Goal: Task Accomplishment & Management: Complete application form

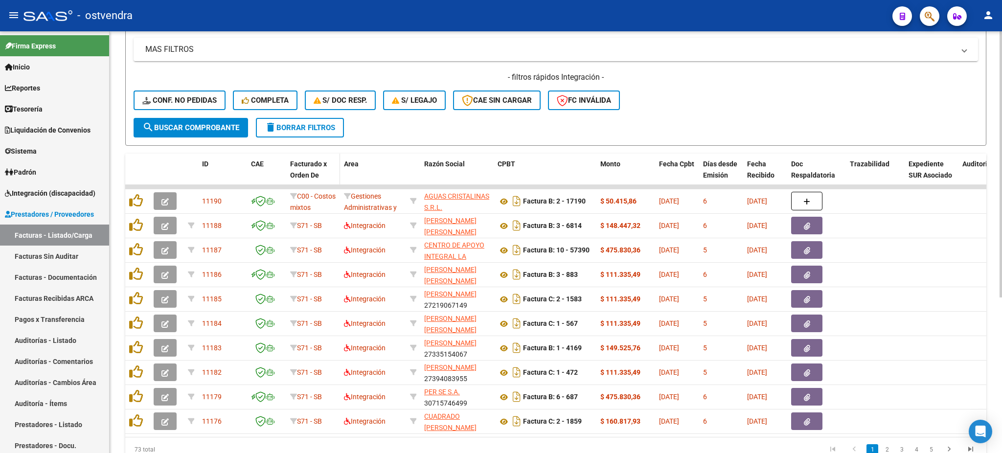
scroll to position [181, 0]
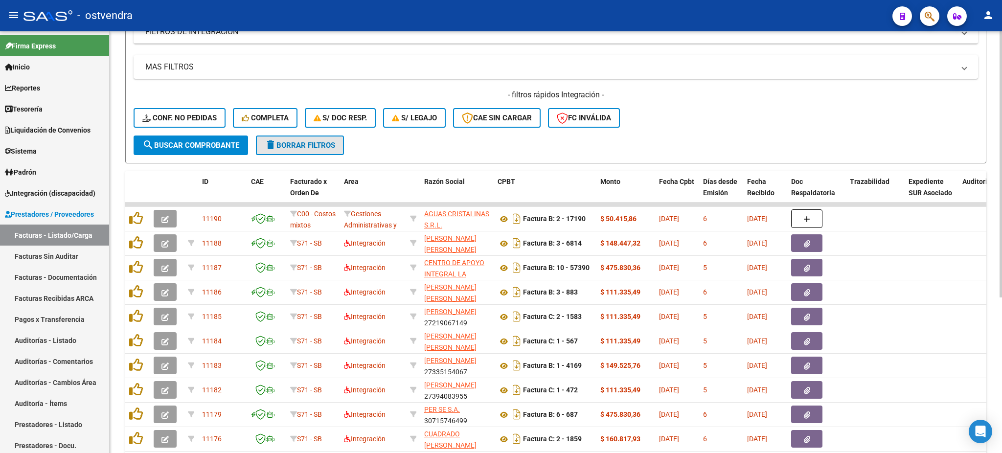
click at [317, 141] on span "delete Borrar Filtros" at bounding box center [300, 145] width 70 height 9
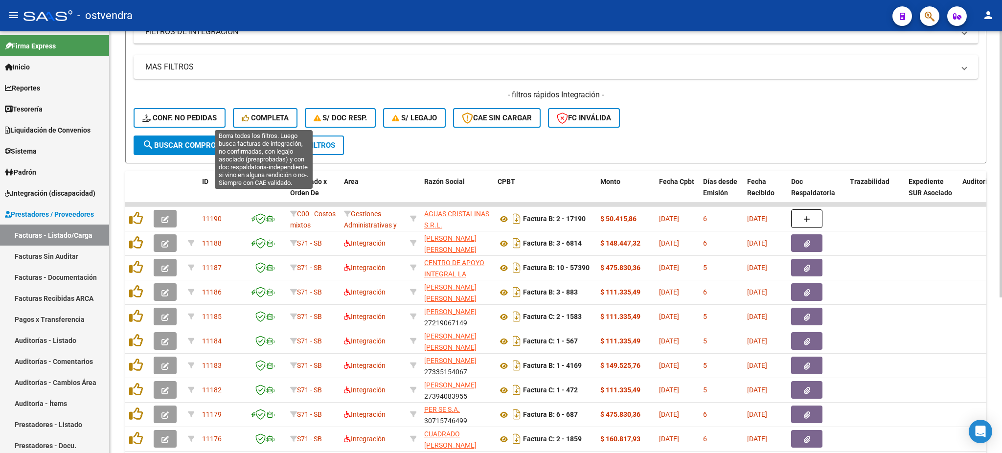
click at [261, 114] on span "Completa" at bounding box center [265, 117] width 47 height 9
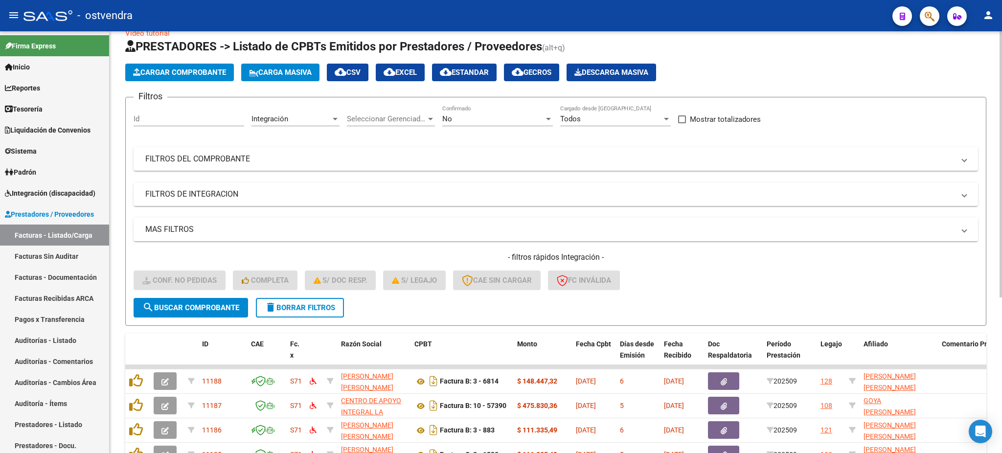
scroll to position [0, 0]
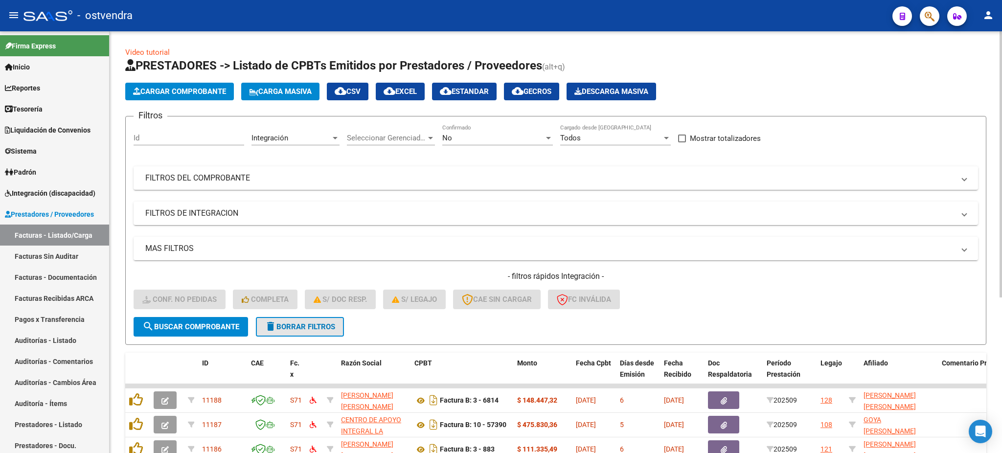
click at [296, 327] on span "delete Borrar Filtros" at bounding box center [300, 326] width 70 height 9
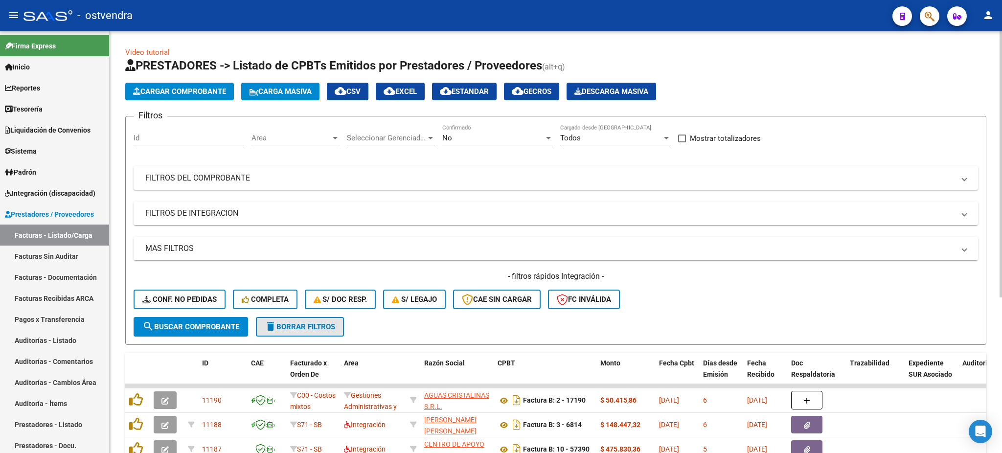
click at [293, 325] on span "delete Borrar Filtros" at bounding box center [300, 326] width 70 height 9
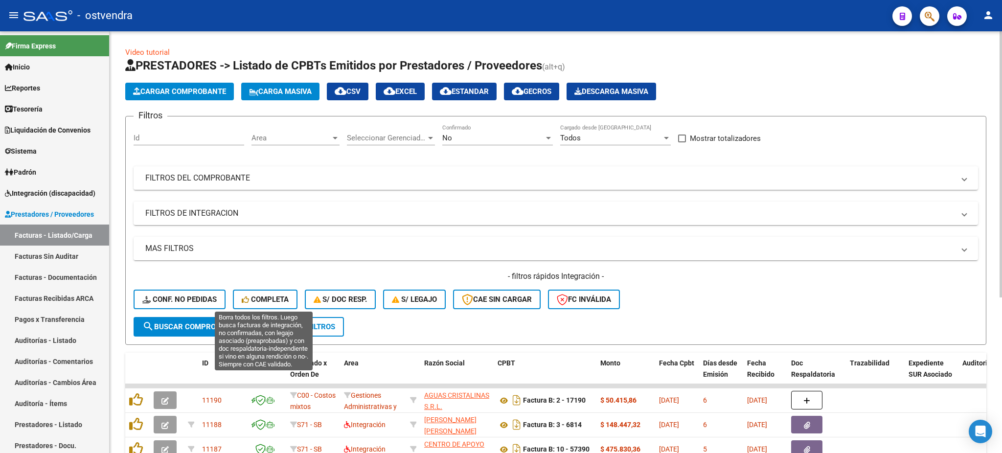
click at [263, 299] on span "Completa" at bounding box center [265, 299] width 47 height 9
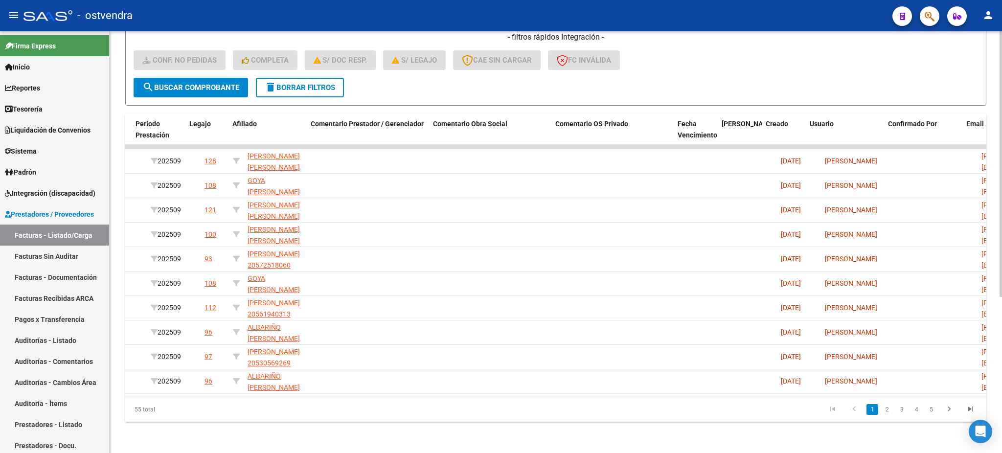
scroll to position [0, 631]
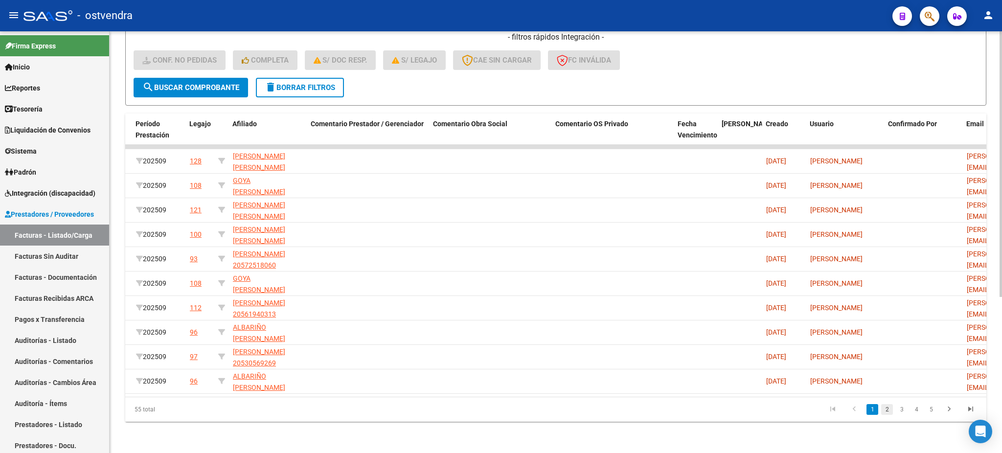
click at [883, 412] on link "2" at bounding box center [887, 409] width 12 height 11
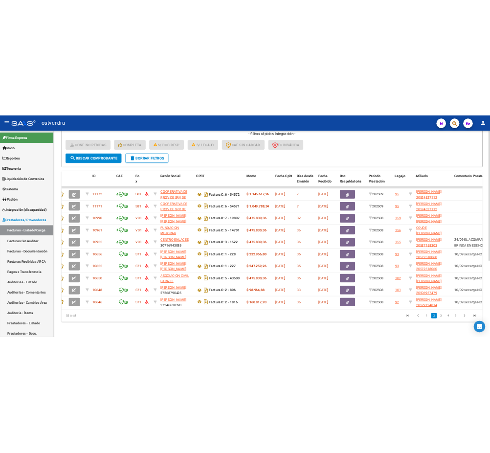
scroll to position [0, 0]
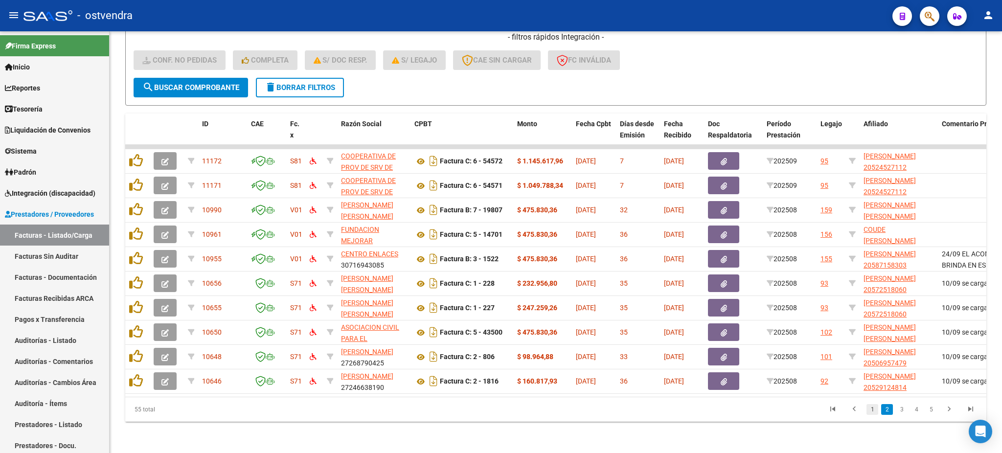
click at [872, 411] on link "1" at bounding box center [872, 409] width 12 height 11
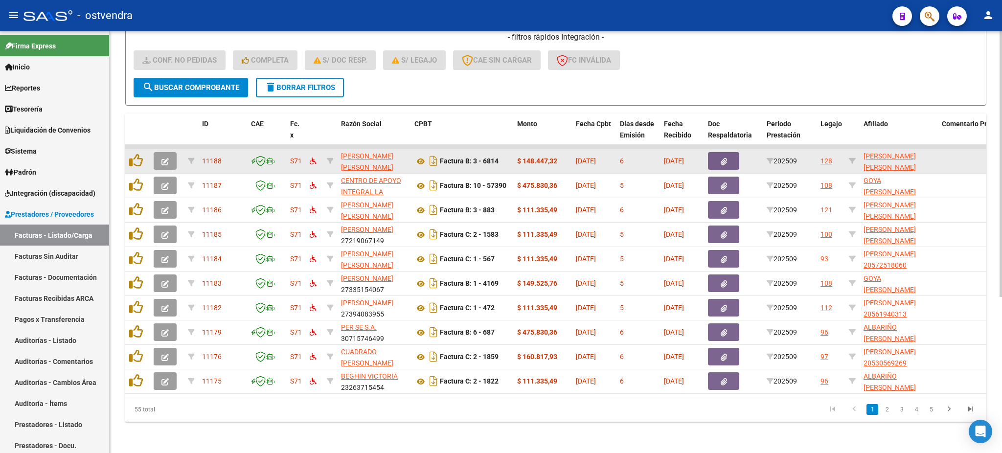
click at [166, 158] on icon "button" at bounding box center [164, 161] width 7 height 7
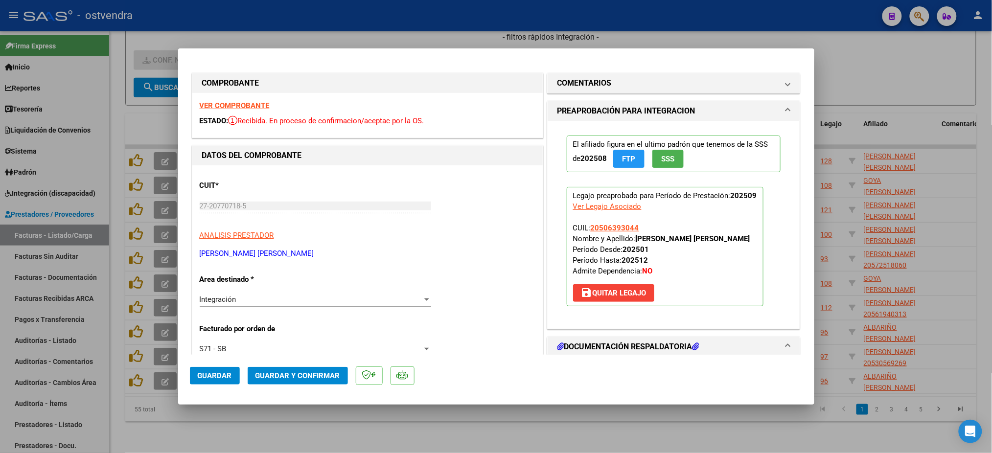
click at [224, 103] on strong "VER COMPROBANTE" at bounding box center [235, 105] width 70 height 9
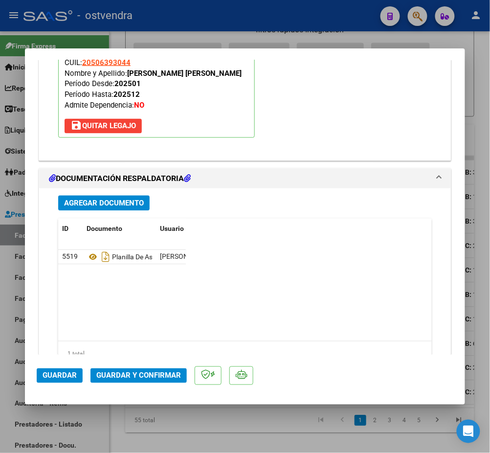
scroll to position [1108, 0]
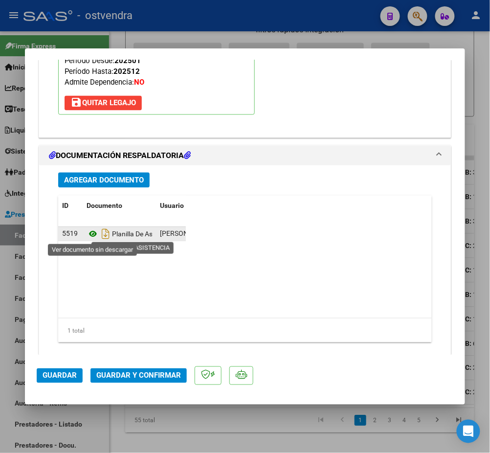
click at [95, 231] on icon at bounding box center [93, 234] width 13 height 12
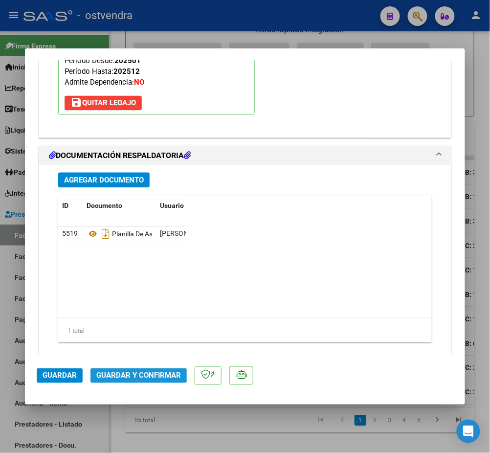
click at [132, 374] on span "Guardar y Confirmar" at bounding box center [138, 375] width 85 height 9
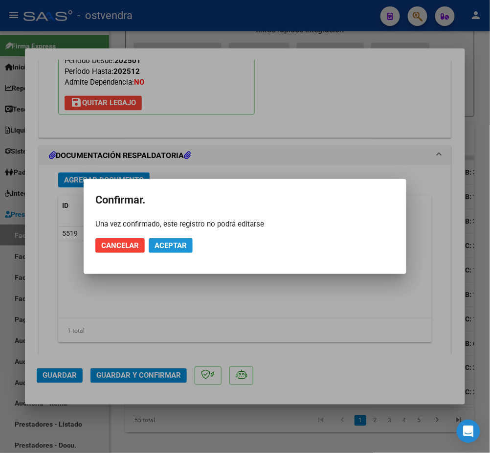
click at [182, 245] on span "Aceptar" at bounding box center [171, 245] width 32 height 9
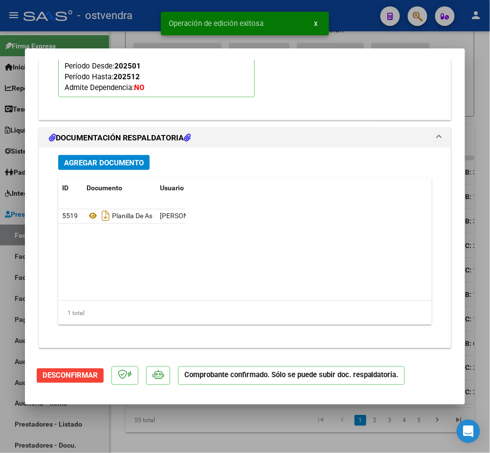
type input "$ 0,00"
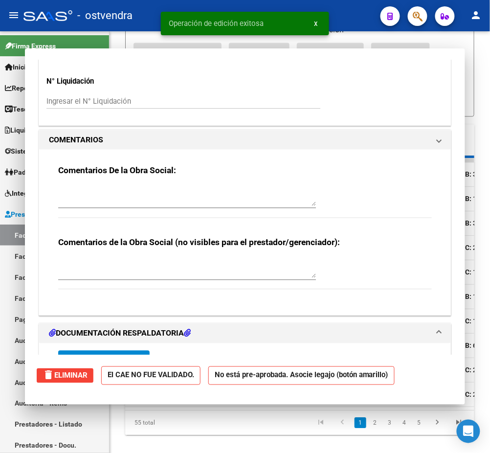
scroll to position [1046, 0]
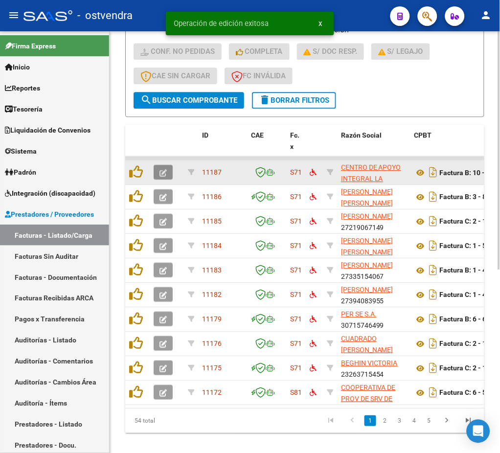
click at [163, 171] on icon "button" at bounding box center [162, 172] width 7 height 7
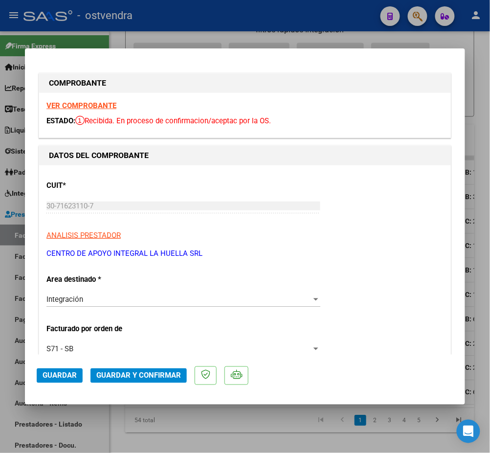
click at [101, 105] on strong "VER COMPROBANTE" at bounding box center [81, 105] width 70 height 9
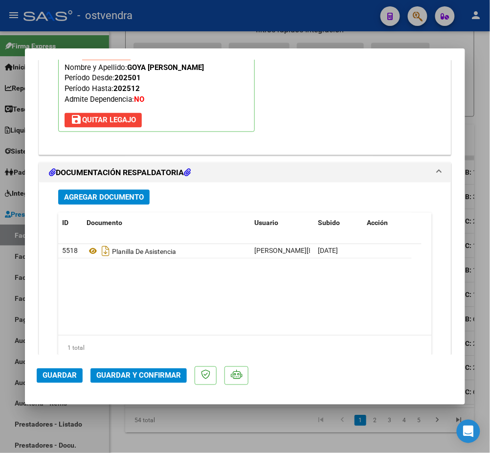
scroll to position [1108, 0]
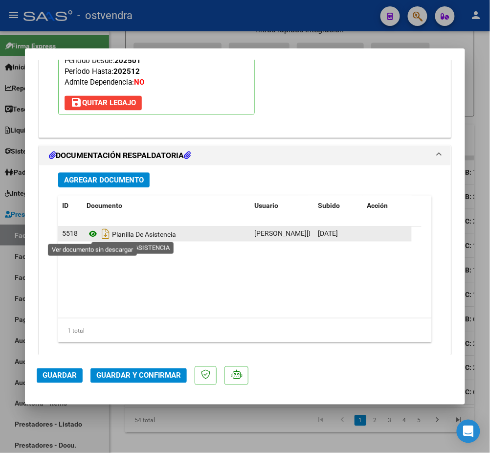
click at [92, 238] on icon at bounding box center [93, 234] width 13 height 12
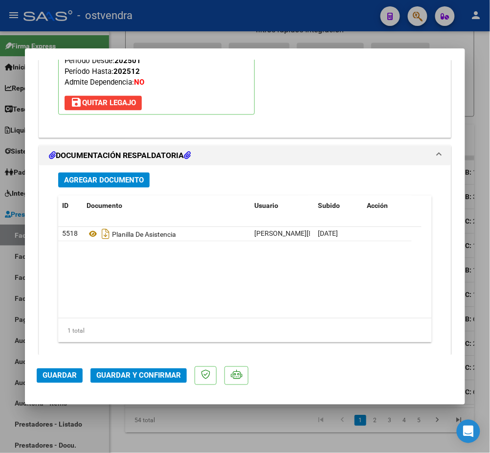
click at [138, 368] on button "Guardar y Confirmar" at bounding box center [138, 375] width 96 height 15
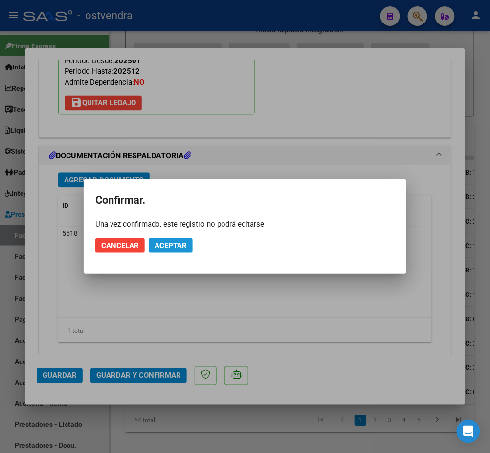
click at [176, 239] on button "Aceptar" at bounding box center [171, 245] width 44 height 15
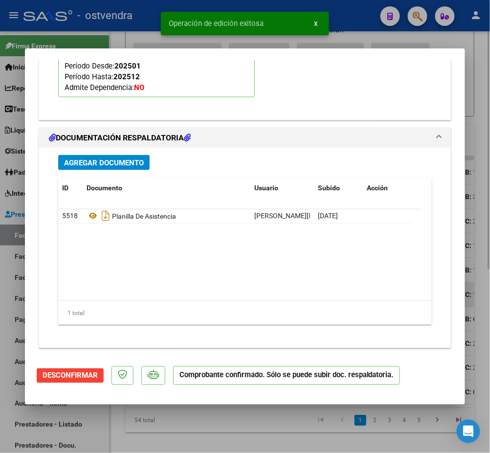
scroll to position [0, 0]
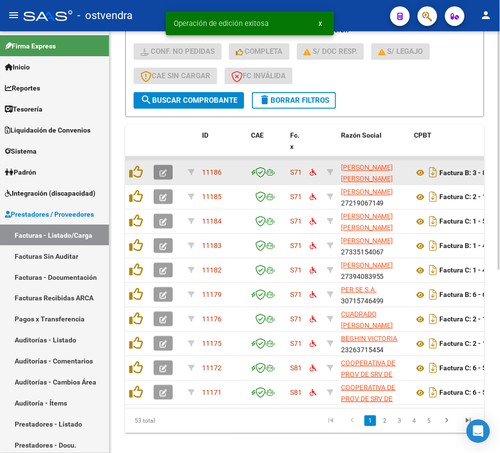
click at [162, 169] on icon "button" at bounding box center [162, 172] width 7 height 7
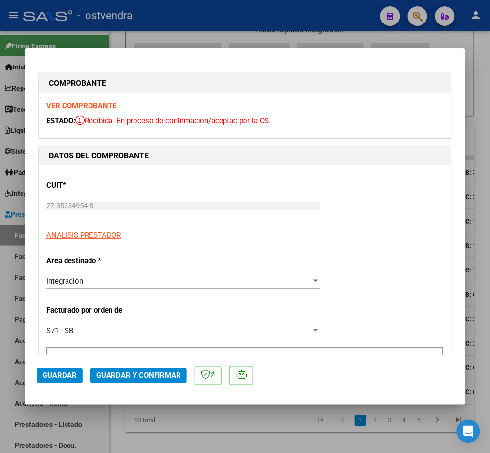
click at [90, 106] on strong "VER COMPROBANTE" at bounding box center [81, 105] width 70 height 9
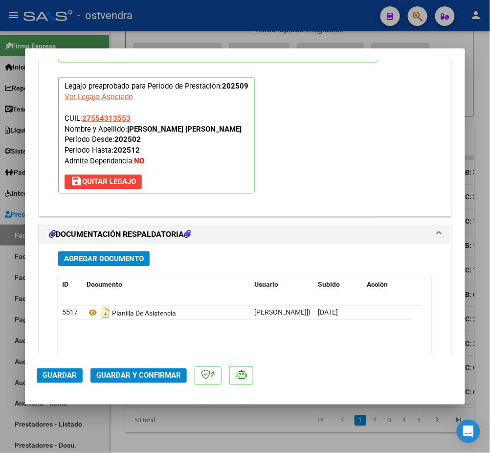
scroll to position [1043, 0]
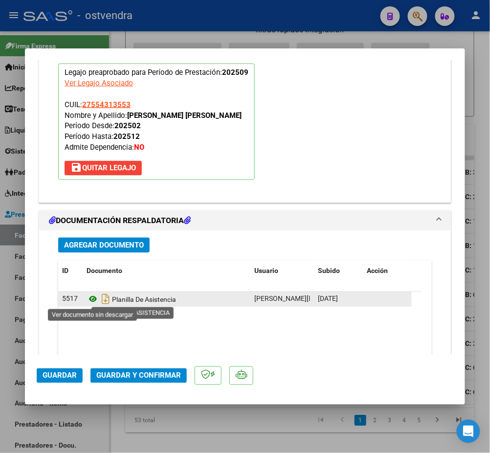
click at [87, 298] on icon at bounding box center [93, 300] width 13 height 12
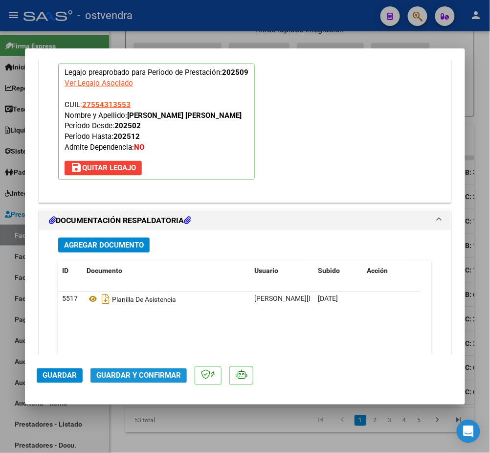
click at [159, 375] on span "Guardar y Confirmar" at bounding box center [138, 375] width 85 height 9
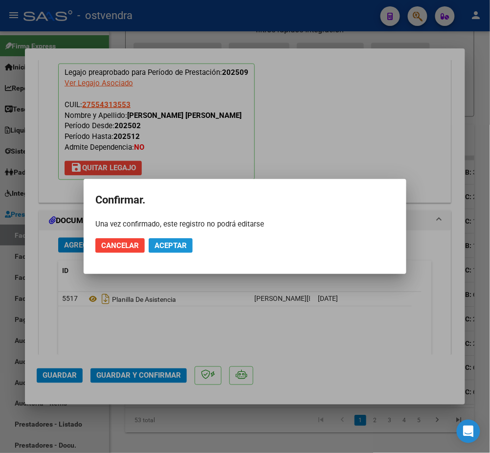
click at [173, 249] on span "Aceptar" at bounding box center [171, 245] width 32 height 9
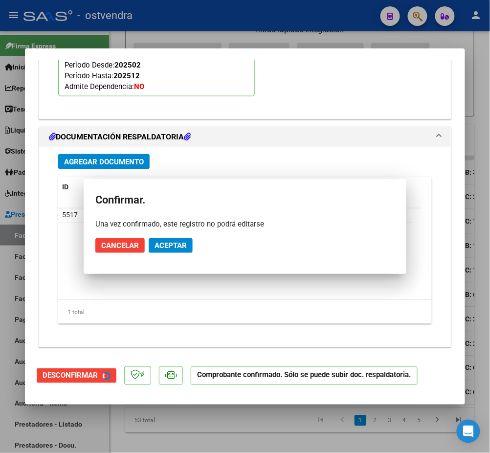
scroll to position [955, 0]
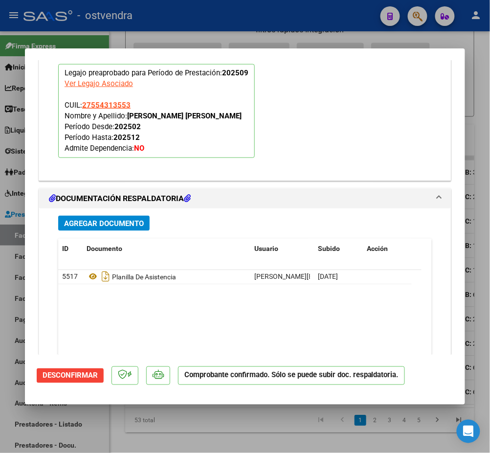
type input "$ 0,00"
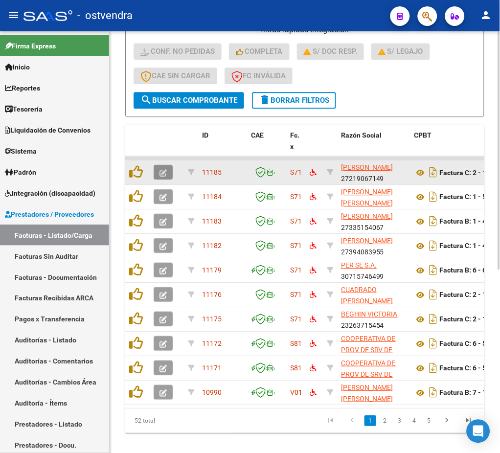
click at [170, 167] on button "button" at bounding box center [163, 172] width 19 height 15
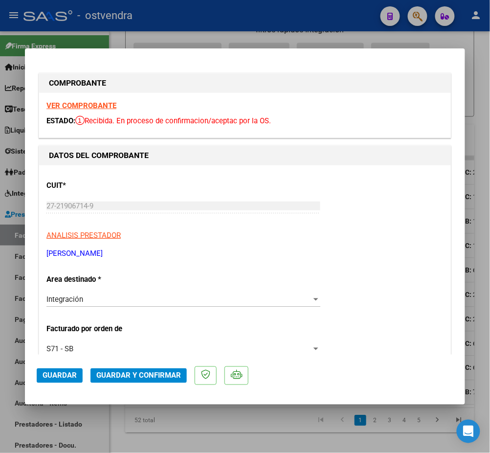
click at [82, 103] on strong "VER COMPROBANTE" at bounding box center [81, 105] width 70 height 9
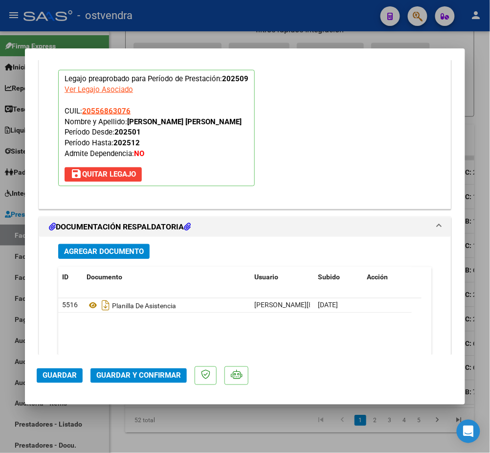
scroll to position [1043, 0]
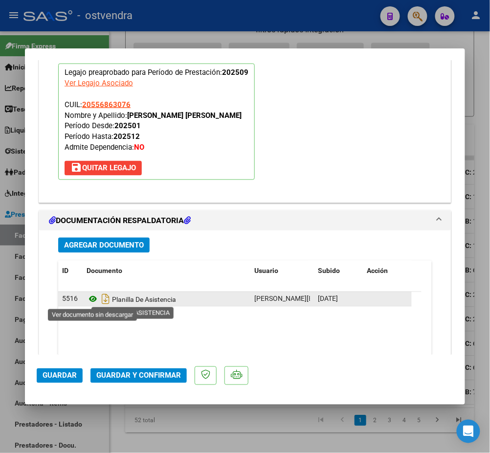
click at [92, 303] on icon at bounding box center [93, 300] width 13 height 12
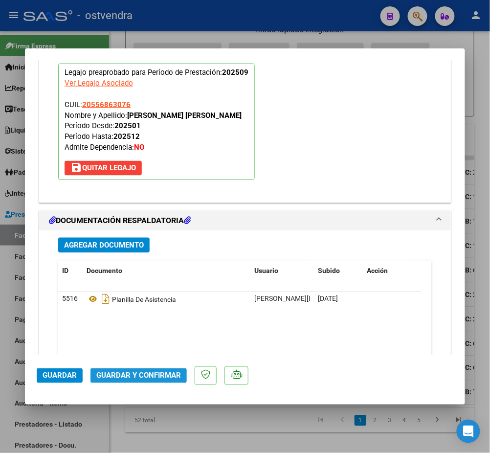
click at [158, 375] on span "Guardar y Confirmar" at bounding box center [138, 375] width 85 height 9
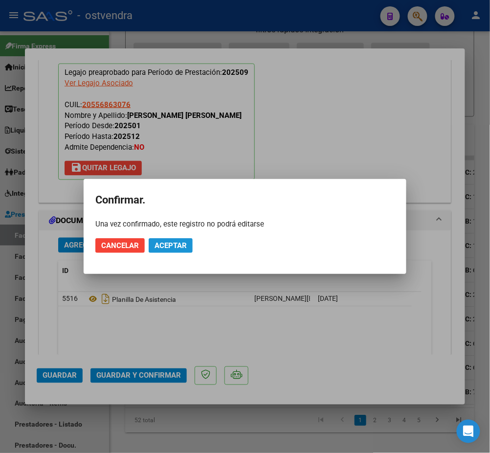
click at [178, 249] on span "Aceptar" at bounding box center [171, 245] width 32 height 9
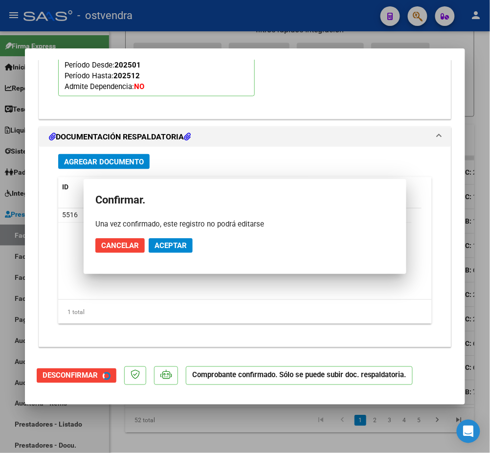
scroll to position [955, 0]
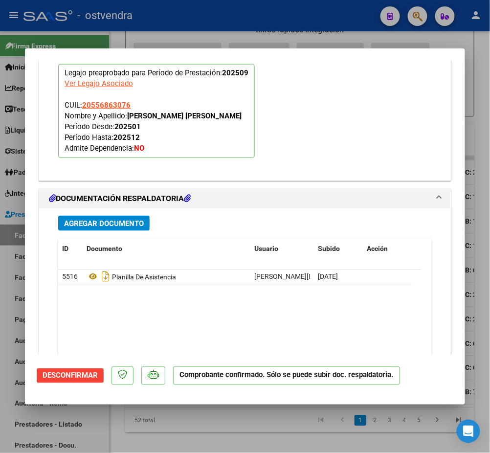
type input "$ 0,00"
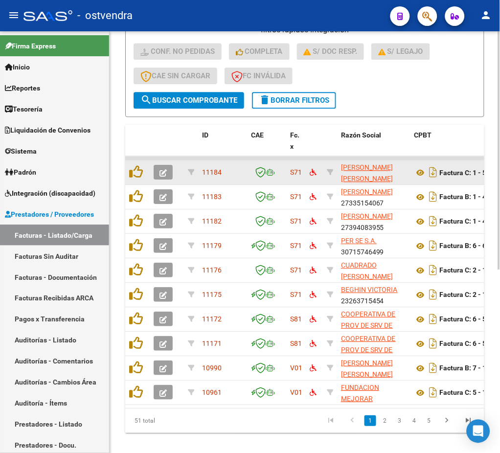
click at [166, 170] on icon "button" at bounding box center [162, 172] width 7 height 7
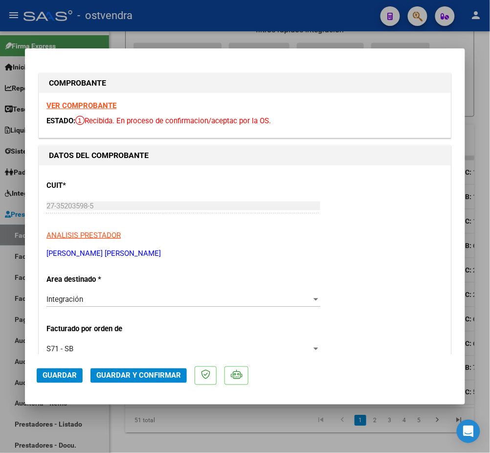
click at [85, 107] on strong "VER COMPROBANTE" at bounding box center [81, 105] width 70 height 9
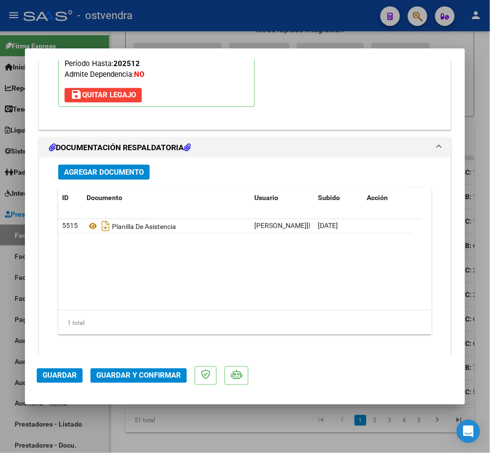
scroll to position [1127, 0]
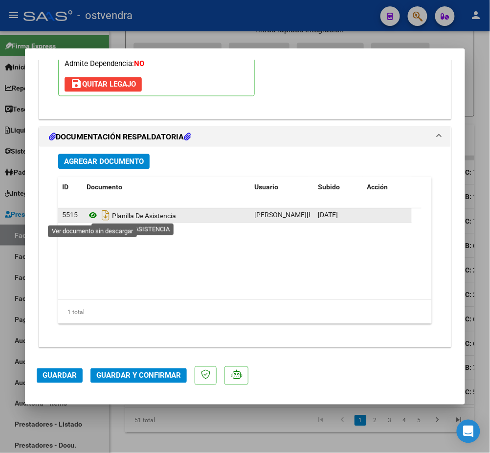
click at [93, 215] on icon at bounding box center [93, 216] width 13 height 12
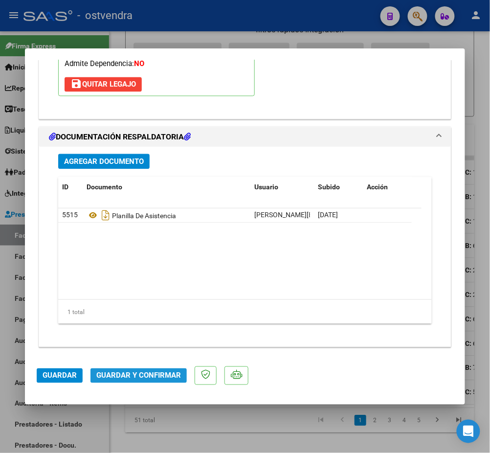
click at [140, 375] on span "Guardar y Confirmar" at bounding box center [138, 375] width 85 height 9
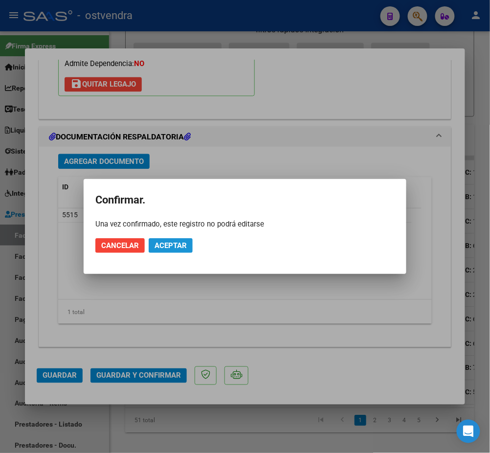
click at [173, 249] on span "Aceptar" at bounding box center [171, 245] width 32 height 9
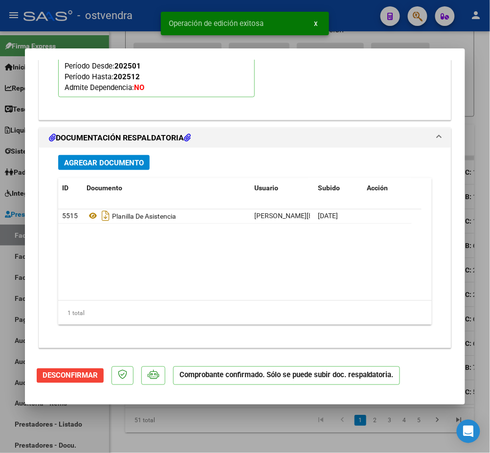
scroll to position [885, 0]
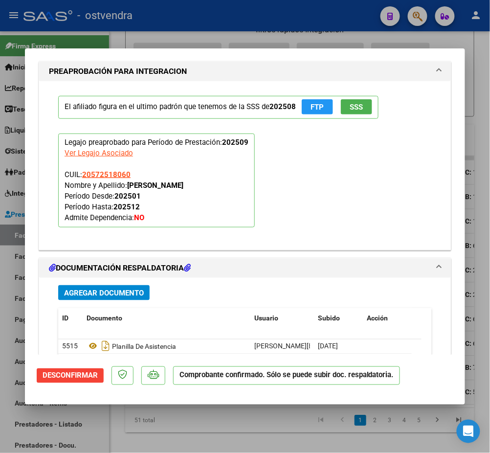
click at [279, 15] on div at bounding box center [245, 226] width 490 height 453
type input "$ 0,00"
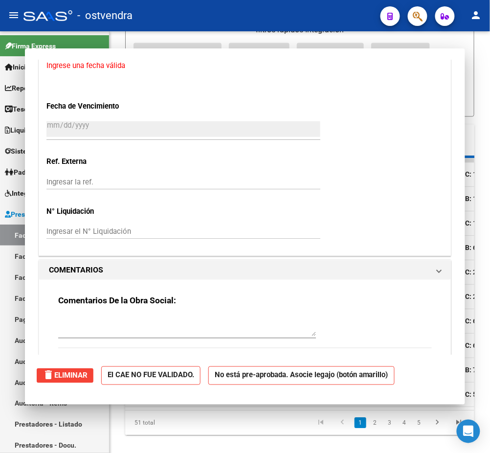
scroll to position [916, 0]
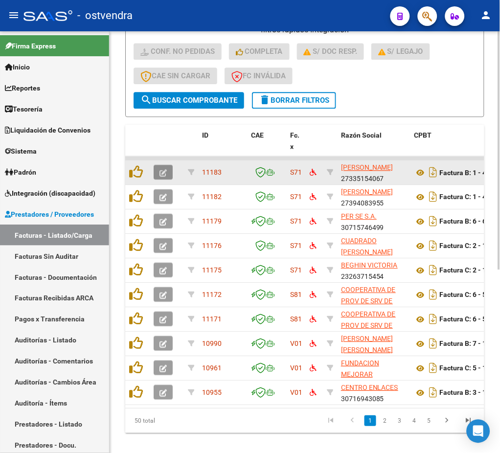
click at [170, 175] on button "button" at bounding box center [163, 172] width 19 height 15
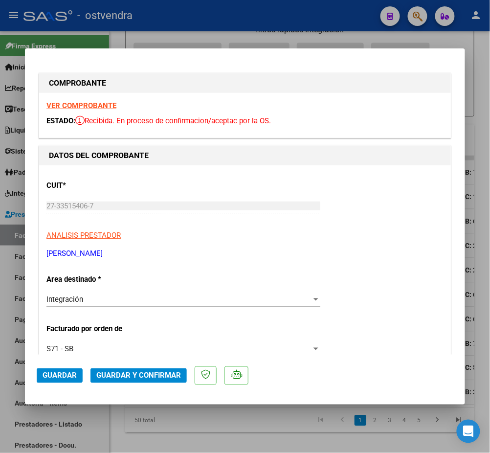
click at [83, 107] on strong "VER COMPROBANTE" at bounding box center [81, 105] width 70 height 9
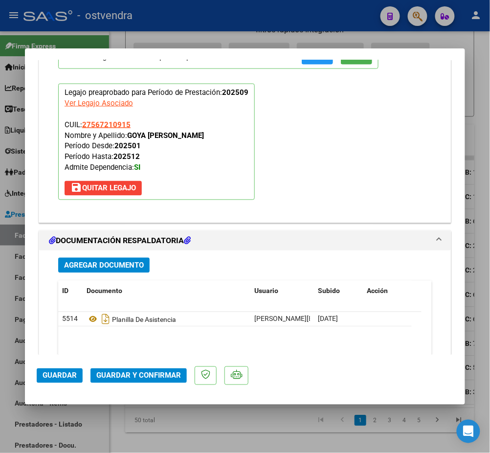
scroll to position [1043, 0]
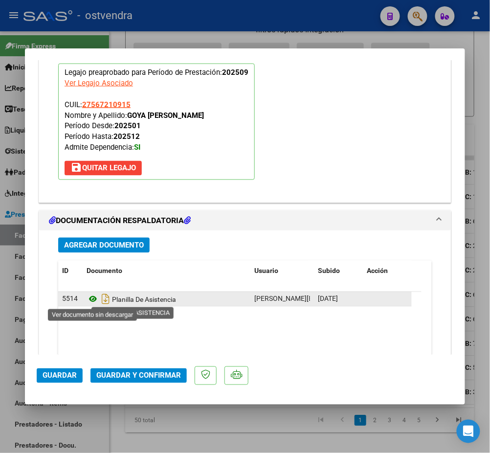
click at [92, 298] on icon at bounding box center [93, 300] width 13 height 12
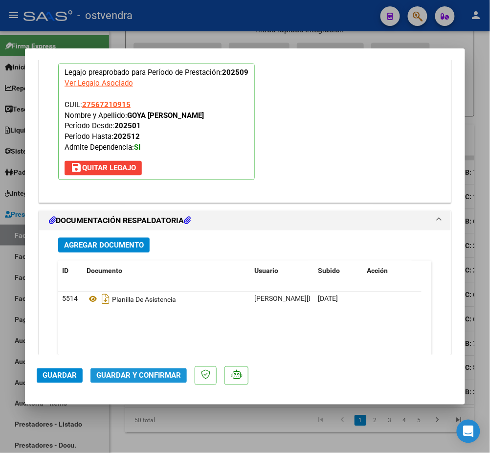
click at [133, 373] on span "Guardar y Confirmar" at bounding box center [138, 375] width 85 height 9
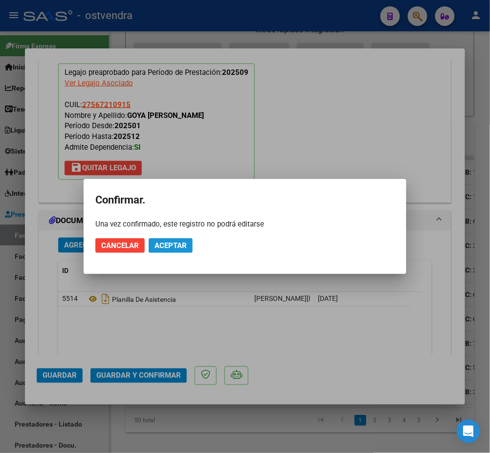
click at [184, 247] on span "Aceptar" at bounding box center [171, 245] width 32 height 9
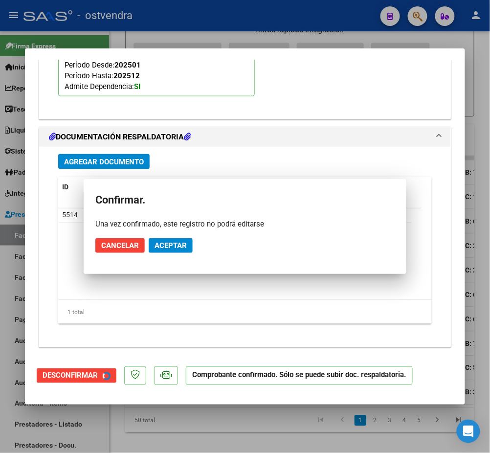
scroll to position [955, 0]
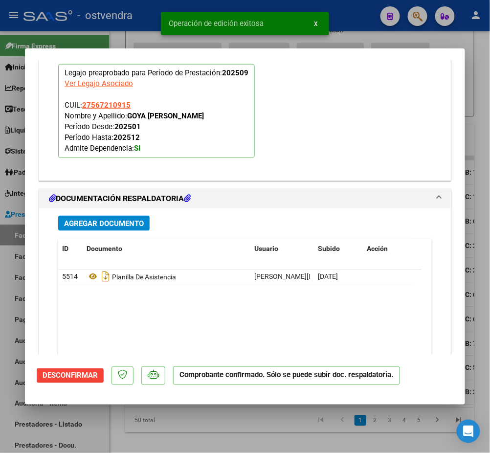
click at [167, 5] on div "Operación de edición exitosa x" at bounding box center [245, 23] width 192 height 47
click at [142, 6] on div at bounding box center [245, 226] width 490 height 453
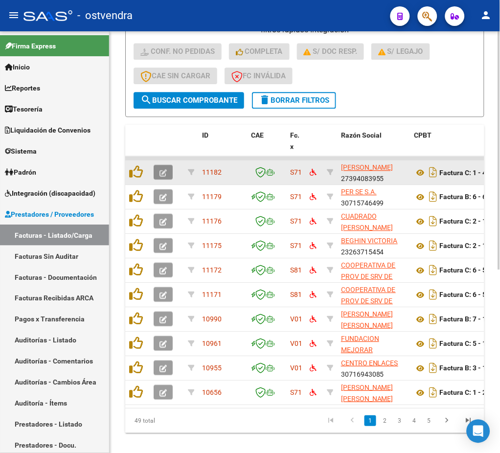
click at [163, 169] on icon "button" at bounding box center [162, 172] width 7 height 7
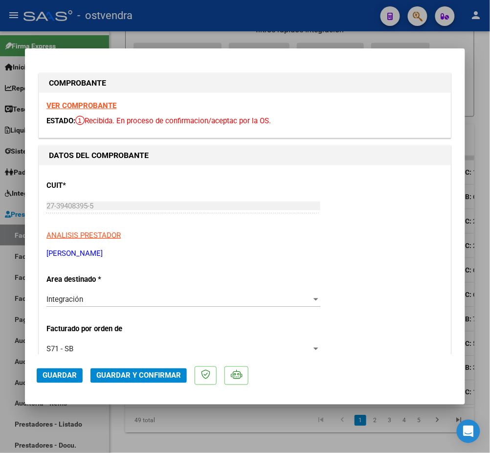
click at [75, 102] on strong "VER COMPROBANTE" at bounding box center [81, 105] width 70 height 9
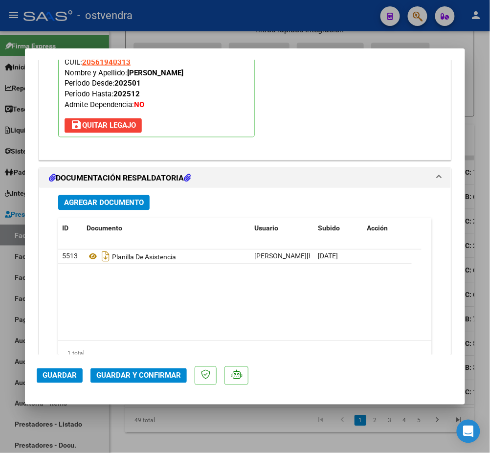
scroll to position [1108, 0]
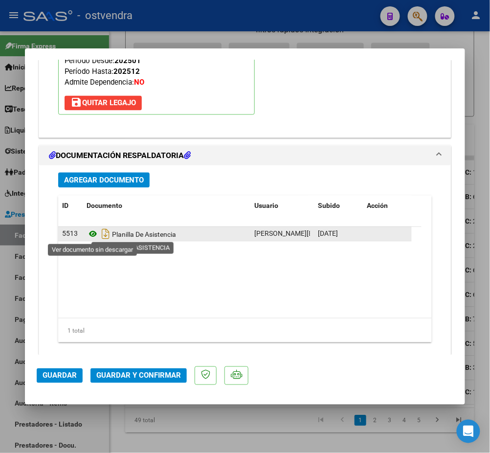
click at [90, 234] on icon at bounding box center [93, 234] width 13 height 12
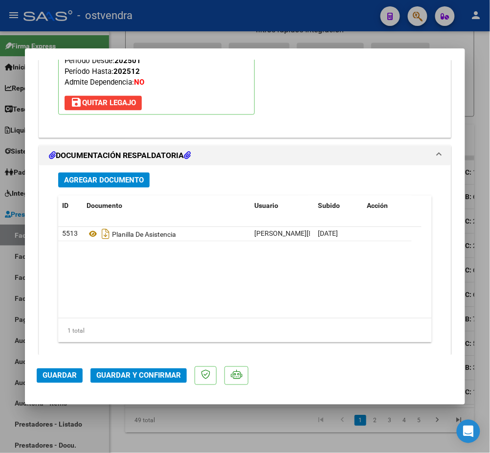
click at [140, 377] on span "Guardar y Confirmar" at bounding box center [138, 375] width 85 height 9
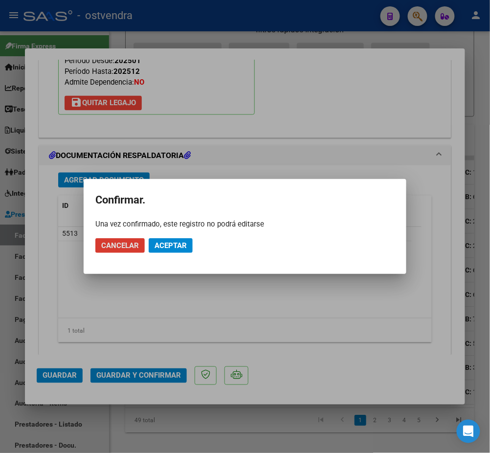
click at [173, 248] on span "Aceptar" at bounding box center [171, 245] width 32 height 9
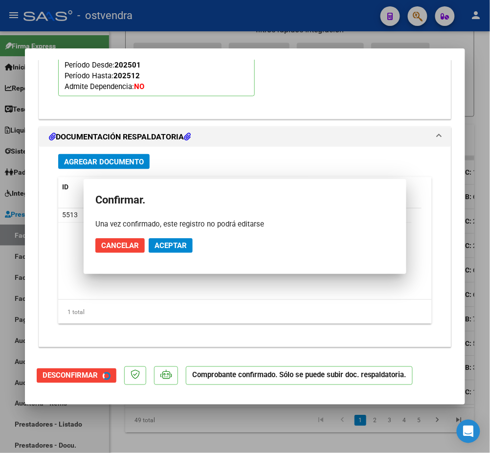
scroll to position [1016, 0]
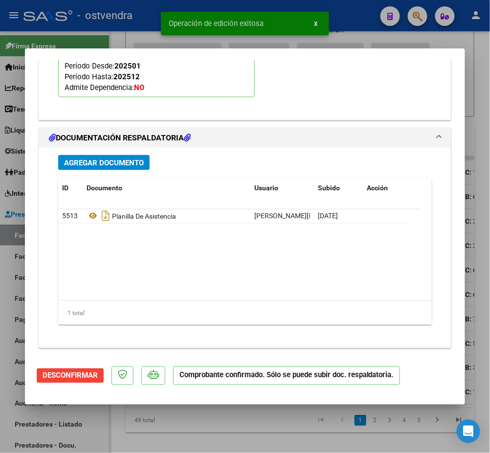
click at [363, 15] on div at bounding box center [245, 226] width 490 height 453
type input "$ 0,00"
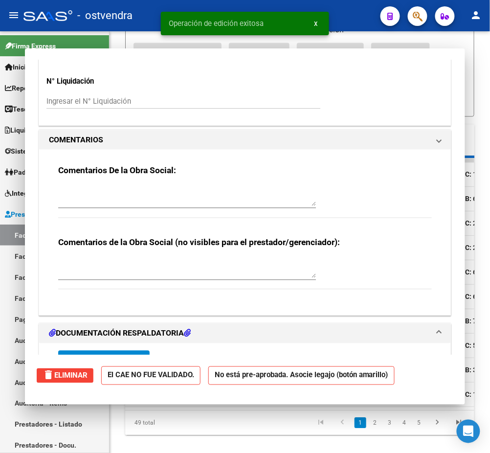
scroll to position [1046, 0]
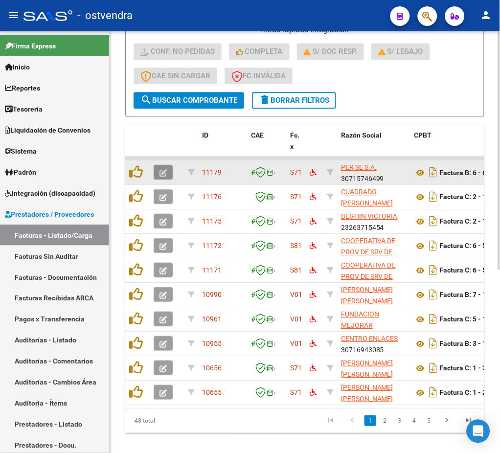
click at [165, 169] on icon "button" at bounding box center [162, 172] width 7 height 7
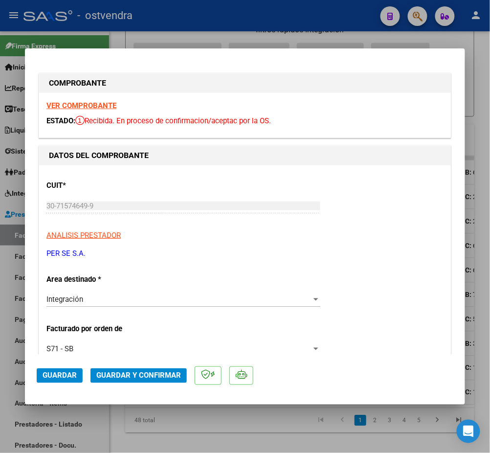
click at [77, 106] on strong "VER COMPROBANTE" at bounding box center [81, 105] width 70 height 9
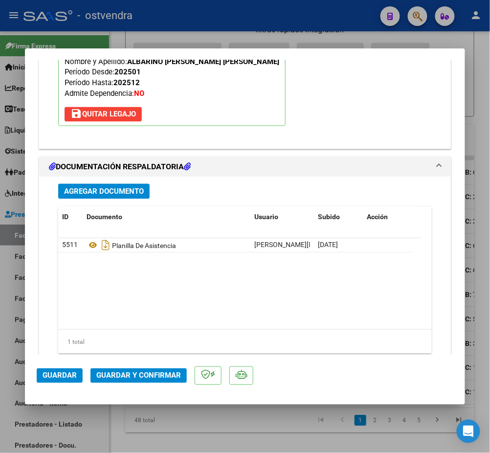
scroll to position [1108, 0]
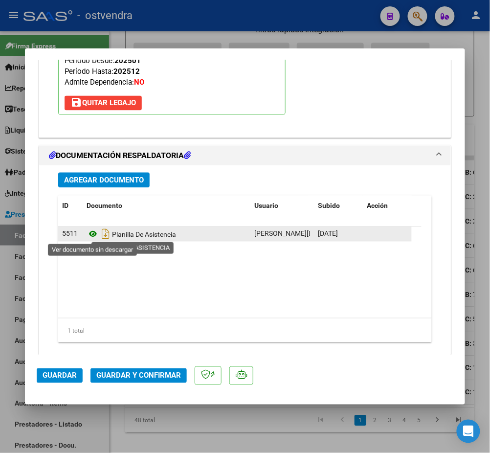
click at [96, 239] on icon at bounding box center [93, 234] width 13 height 12
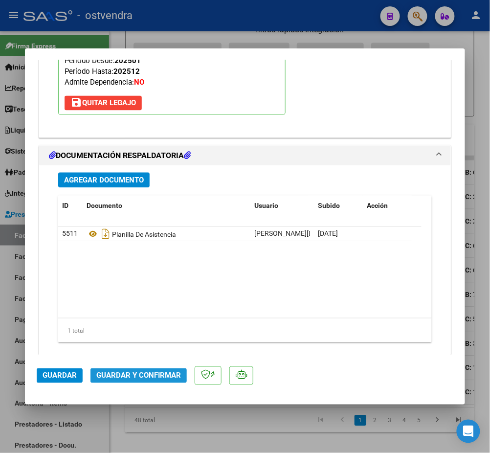
click at [136, 375] on span "Guardar y Confirmar" at bounding box center [138, 375] width 85 height 9
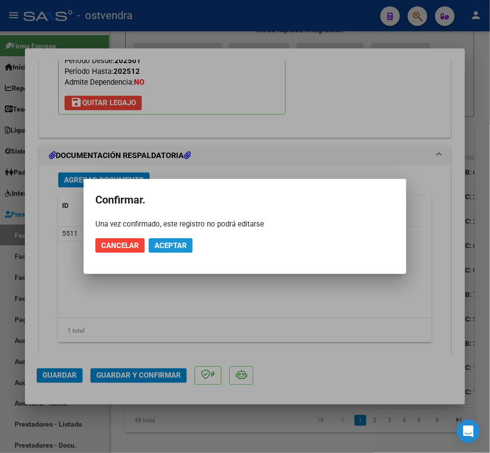
click at [176, 243] on span "Aceptar" at bounding box center [171, 245] width 32 height 9
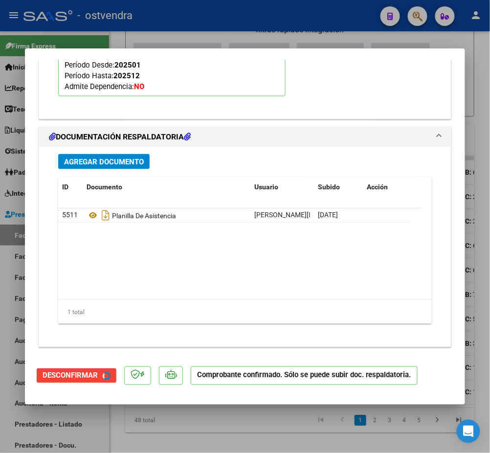
scroll to position [1016, 0]
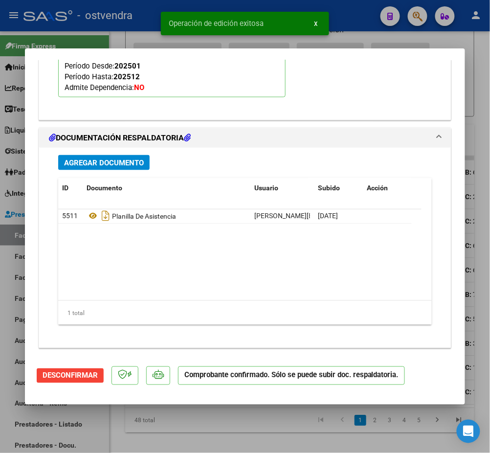
click at [487, 43] on div at bounding box center [245, 226] width 490 height 453
type input "$ 0,00"
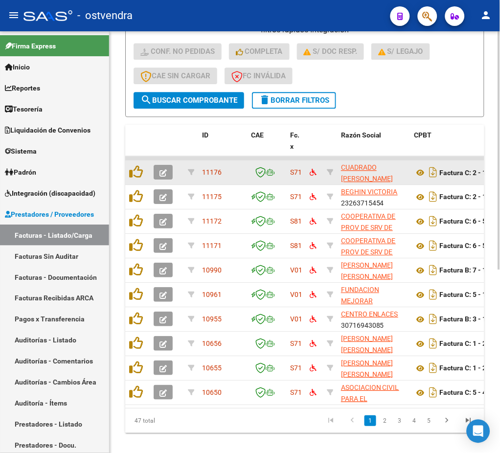
click at [165, 169] on icon "button" at bounding box center [162, 172] width 7 height 7
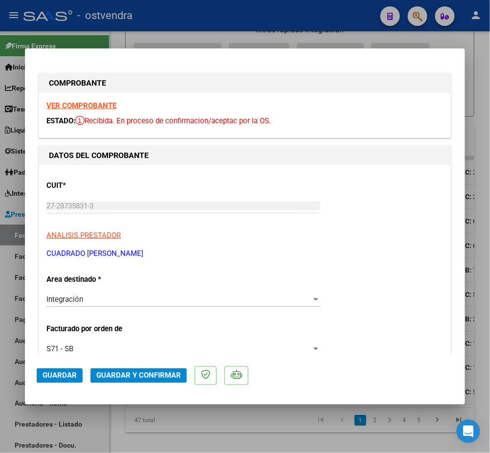
click at [90, 107] on strong "VER COMPROBANTE" at bounding box center [81, 105] width 70 height 9
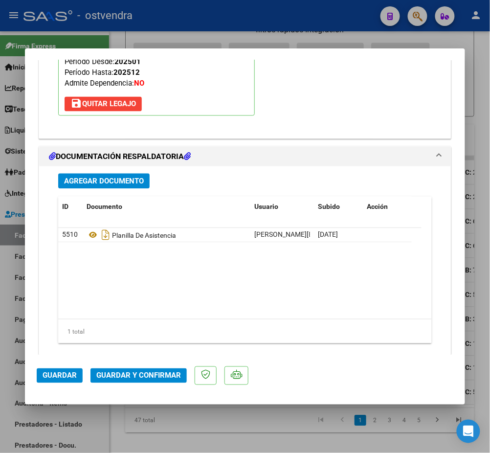
scroll to position [1108, 0]
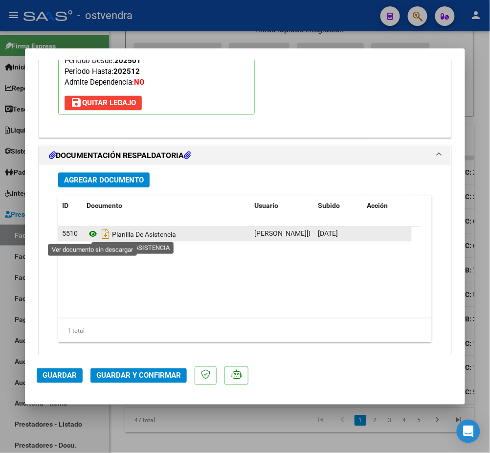
click at [91, 234] on icon at bounding box center [93, 234] width 13 height 12
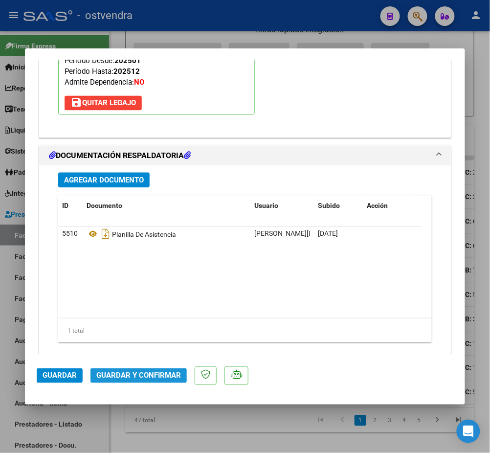
click at [138, 372] on span "Guardar y Confirmar" at bounding box center [138, 375] width 85 height 9
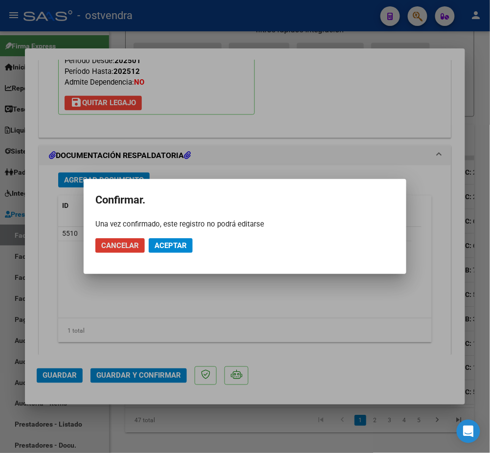
click at [173, 246] on span "Aceptar" at bounding box center [171, 245] width 32 height 9
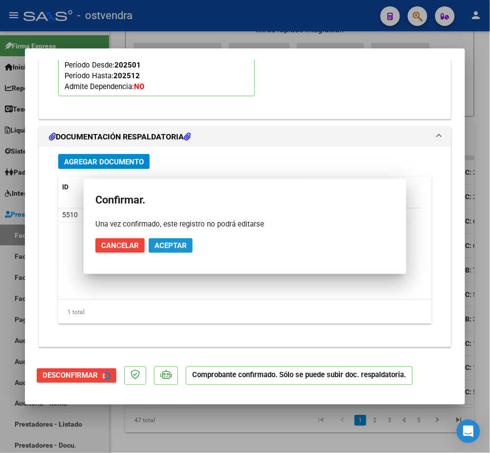
scroll to position [1016, 0]
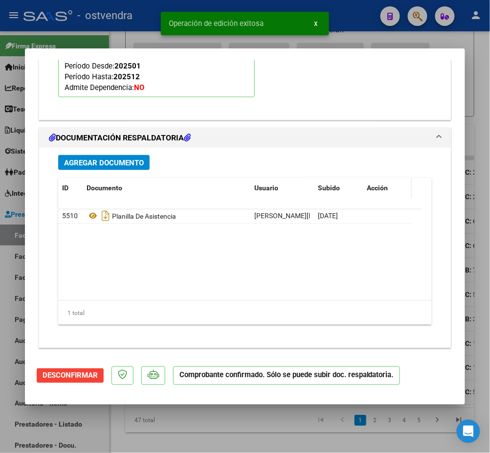
type input "$ 0,00"
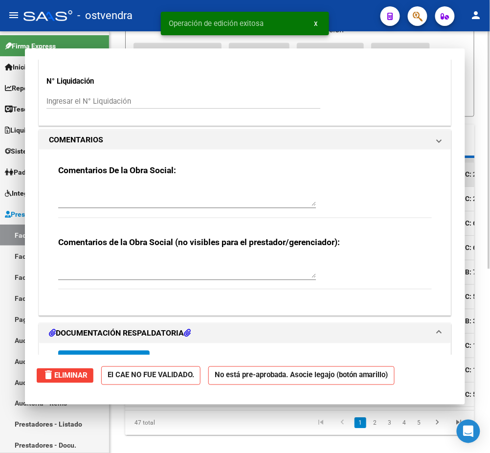
scroll to position [1046, 0]
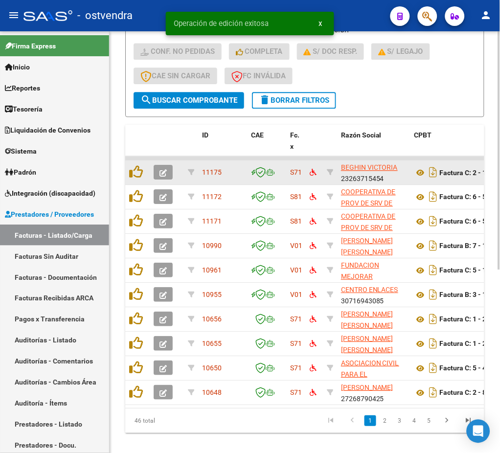
click at [160, 172] on icon "button" at bounding box center [162, 172] width 7 height 7
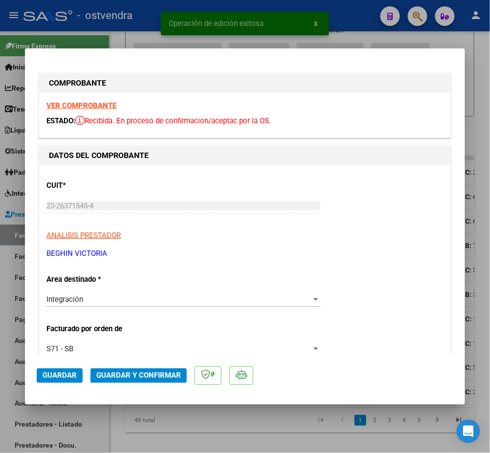
click at [81, 106] on strong "VER COMPROBANTE" at bounding box center [81, 105] width 70 height 9
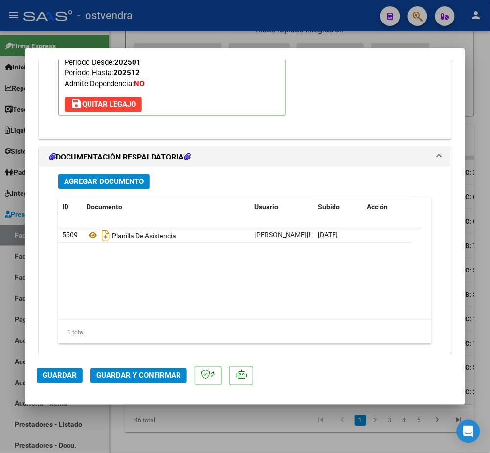
scroll to position [1108, 0]
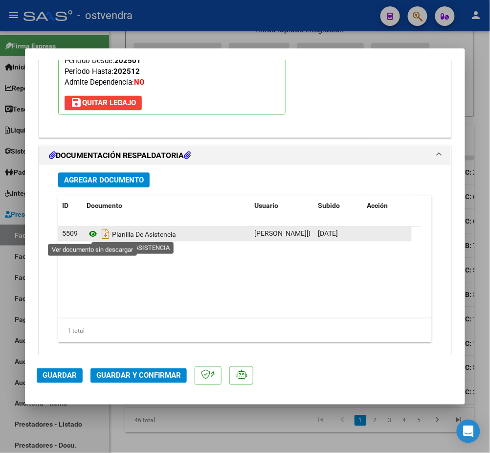
click at [91, 235] on icon at bounding box center [93, 234] width 13 height 12
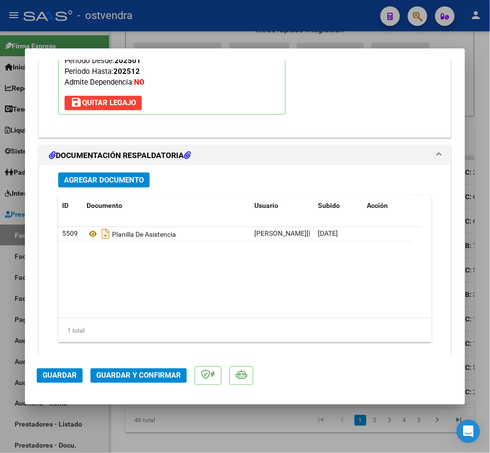
click at [150, 379] on span "Guardar y Confirmar" at bounding box center [138, 375] width 85 height 9
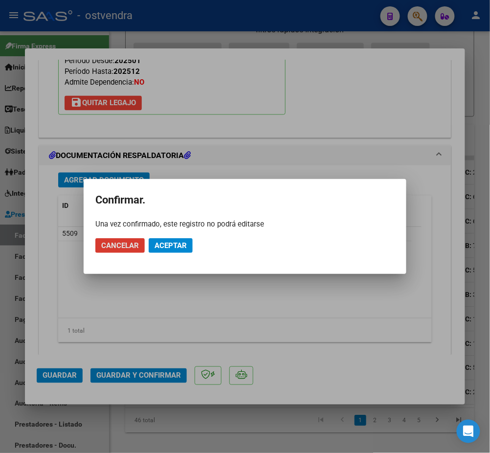
click at [182, 243] on span "Aceptar" at bounding box center [171, 245] width 32 height 9
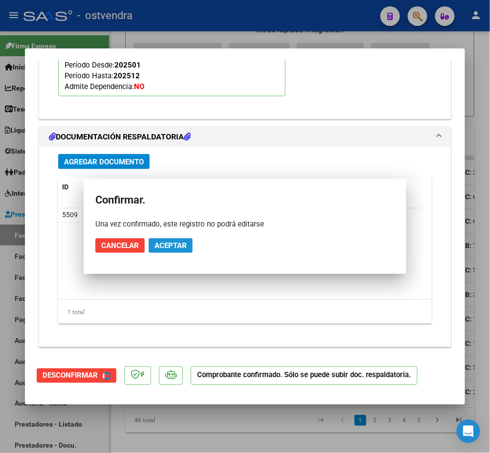
scroll to position [1016, 0]
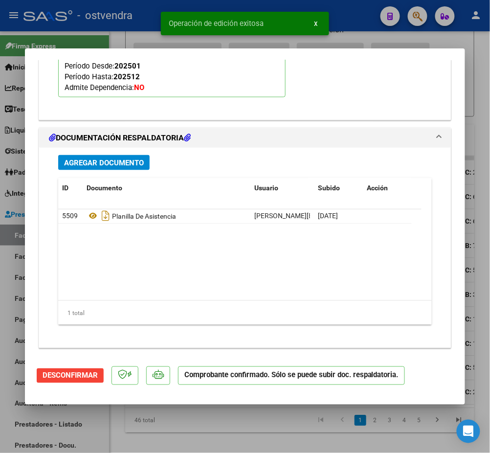
type input "$ 0,00"
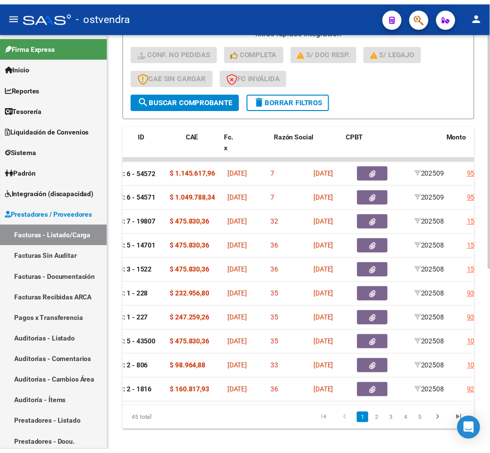
scroll to position [0, 0]
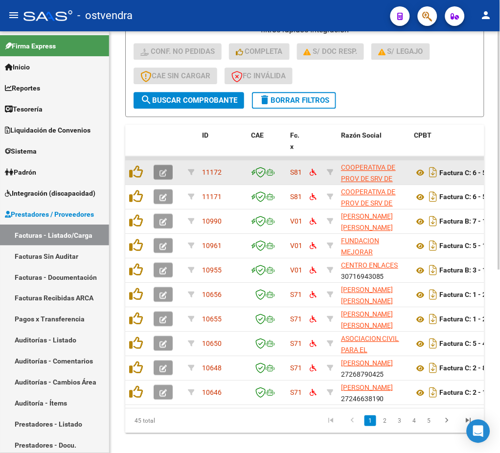
click at [157, 171] on button "button" at bounding box center [163, 172] width 19 height 15
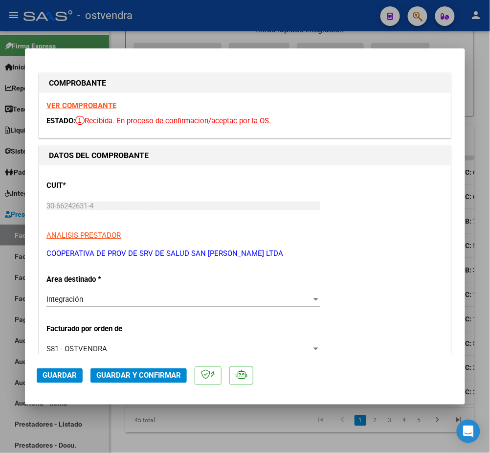
click at [111, 106] on strong "VER COMPROBANTE" at bounding box center [81, 105] width 70 height 9
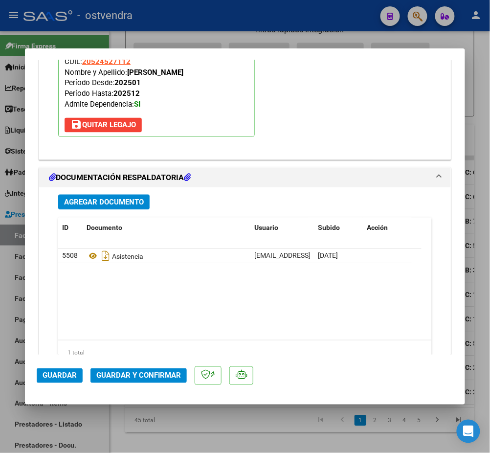
scroll to position [1108, 0]
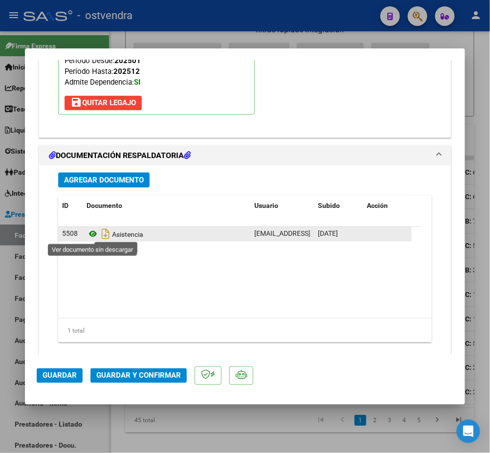
click at [95, 233] on icon at bounding box center [93, 234] width 13 height 12
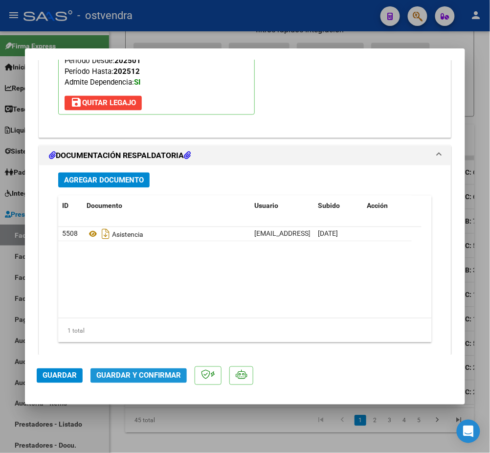
click at [155, 379] on span "Guardar y Confirmar" at bounding box center [138, 375] width 85 height 9
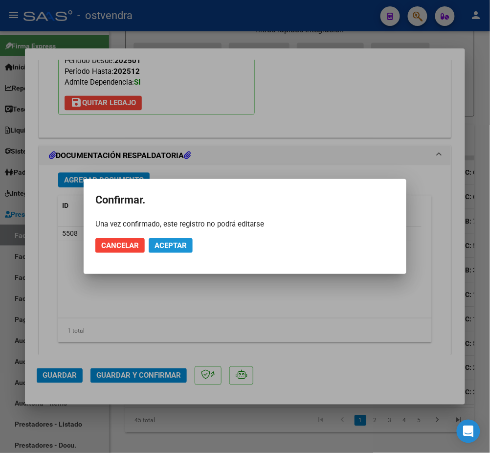
click at [173, 245] on span "Aceptar" at bounding box center [171, 245] width 32 height 9
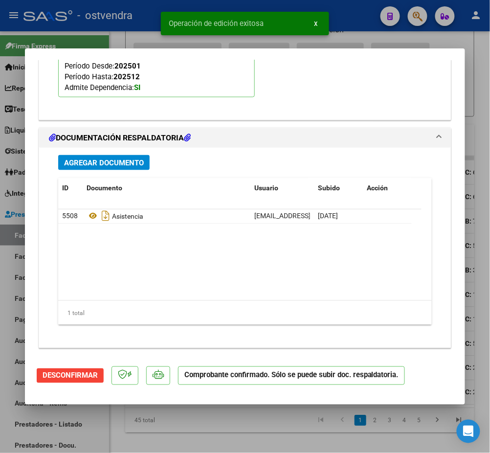
type input "$ 0,00"
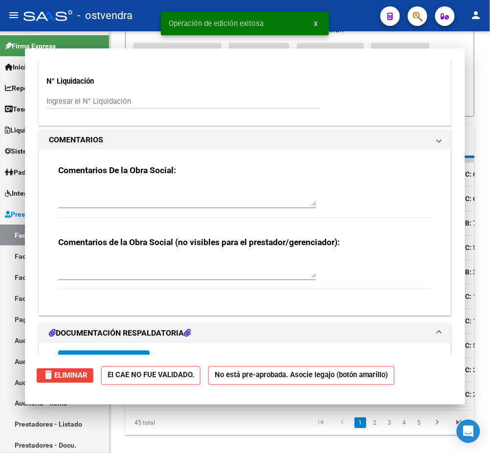
scroll to position [1046, 0]
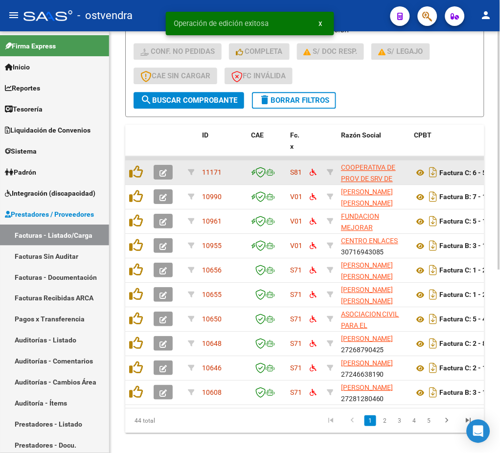
click at [162, 171] on icon "button" at bounding box center [162, 172] width 7 height 7
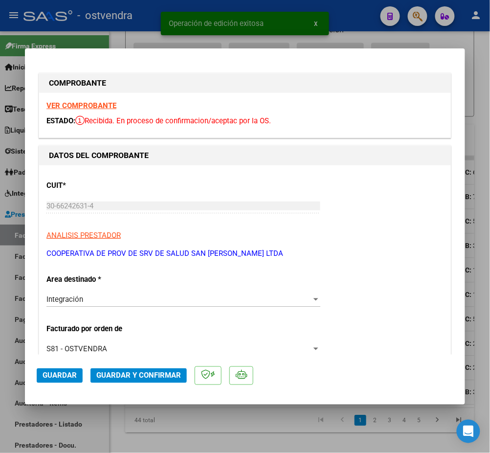
click at [88, 103] on strong "VER COMPROBANTE" at bounding box center [81, 105] width 70 height 9
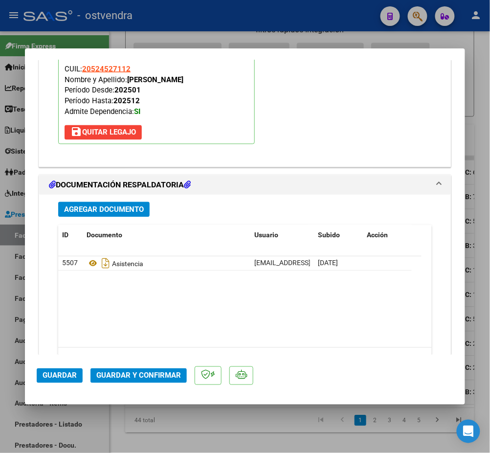
scroll to position [1108, 0]
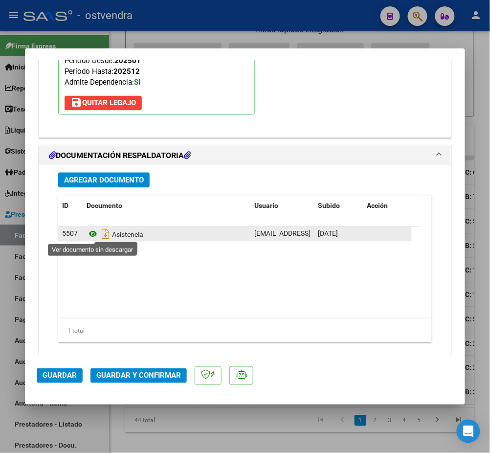
click at [90, 231] on icon at bounding box center [93, 234] width 13 height 12
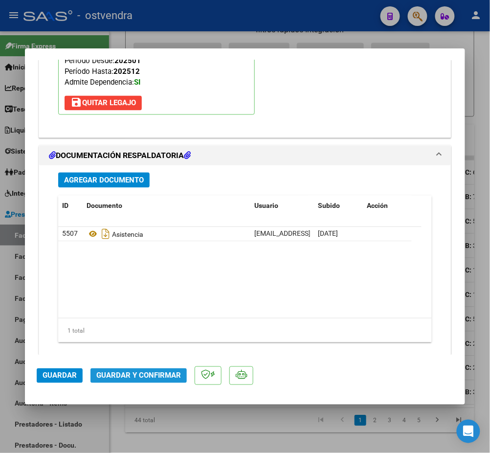
click at [138, 368] on button "Guardar y Confirmar" at bounding box center [138, 375] width 96 height 15
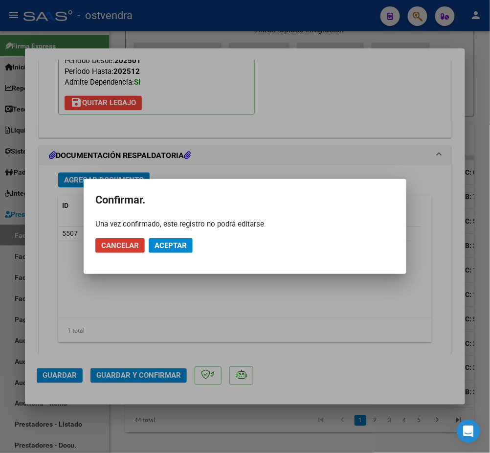
click at [180, 245] on span "Aceptar" at bounding box center [171, 245] width 32 height 9
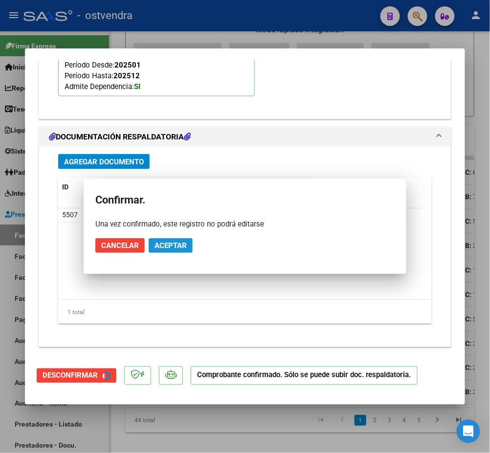
scroll to position [1016, 0]
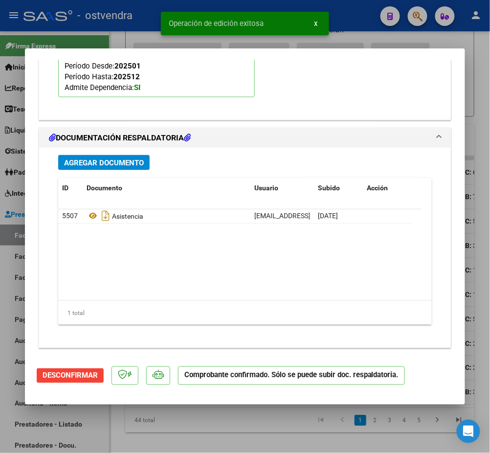
type input "$ 0,00"
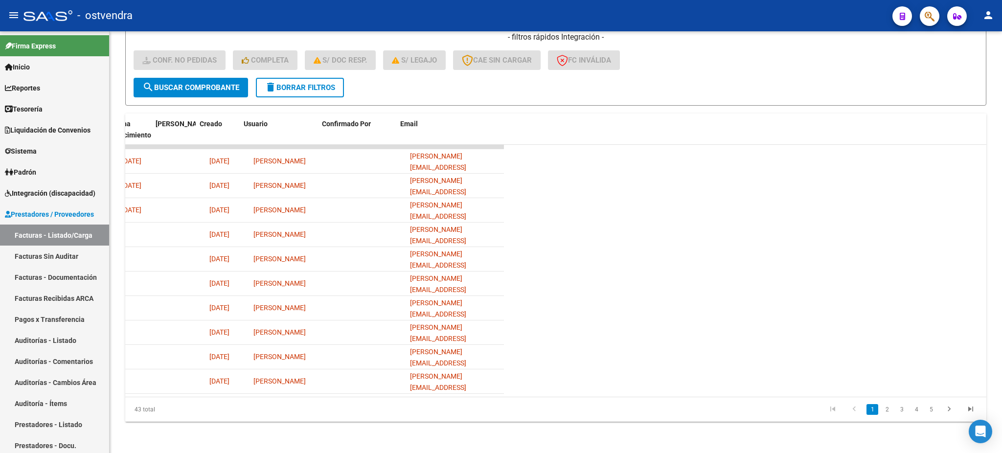
scroll to position [0, 705]
